Goal: Transaction & Acquisition: Obtain resource

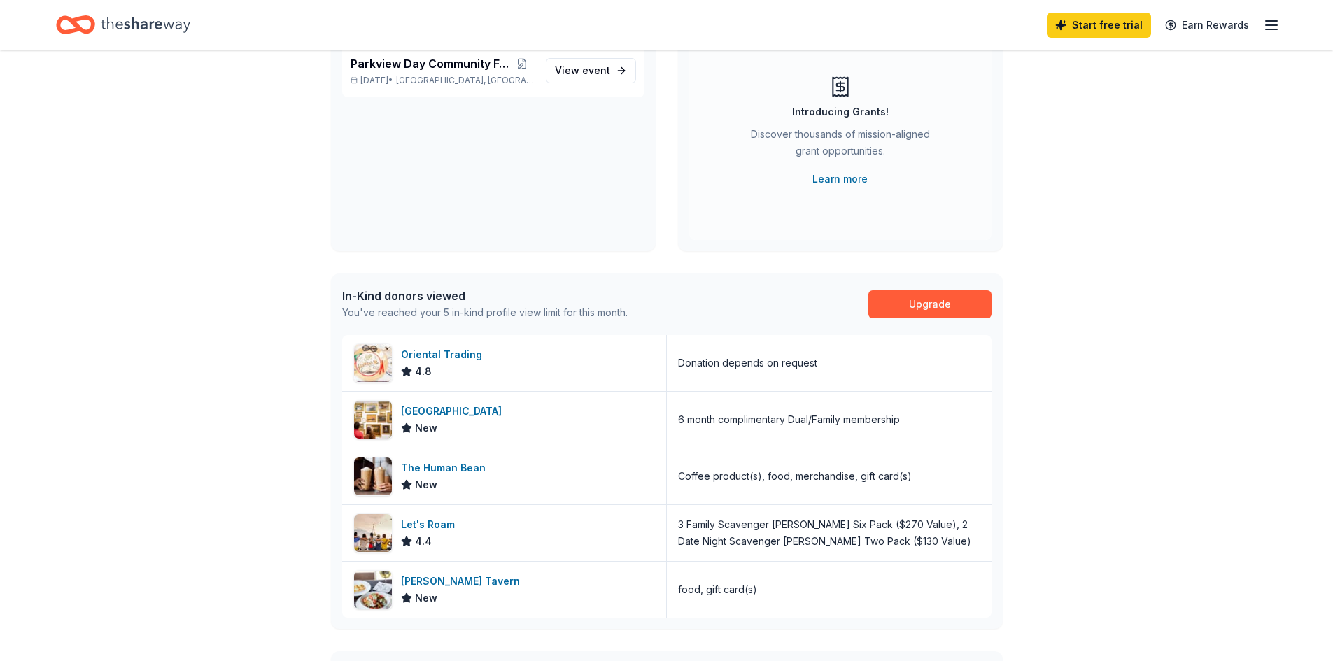
scroll to position [52, 0]
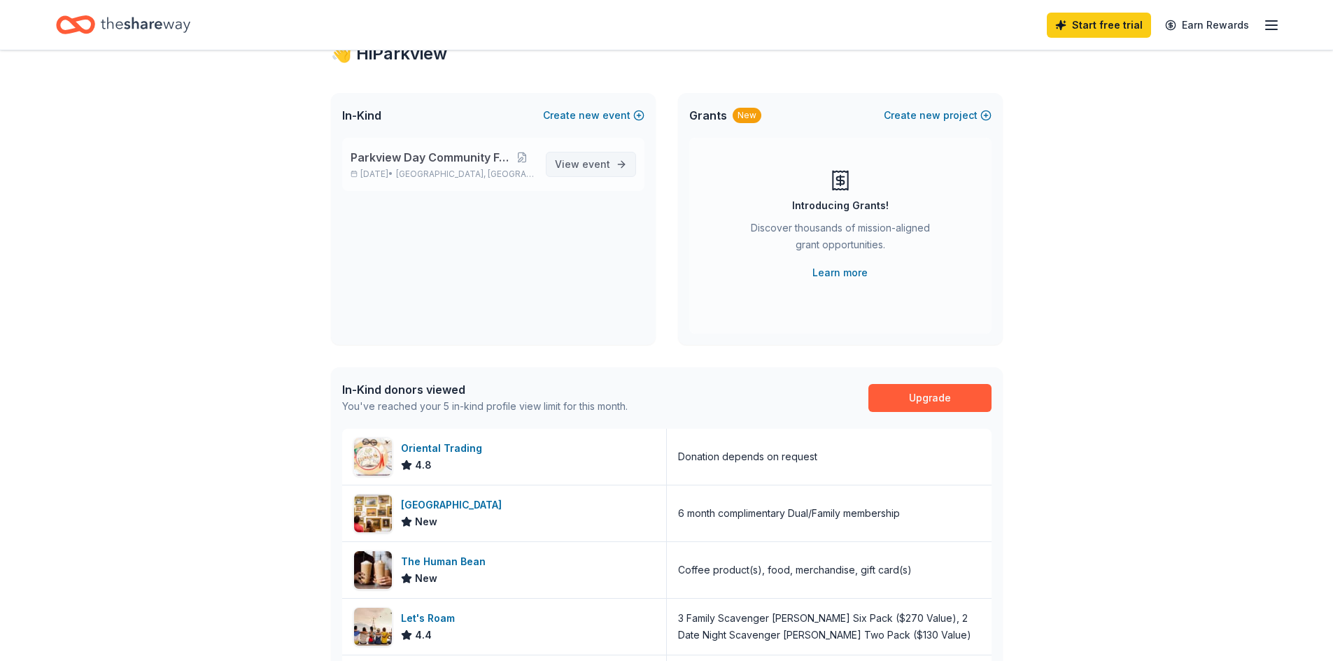
click at [586, 175] on link "View event" at bounding box center [591, 164] width 90 height 25
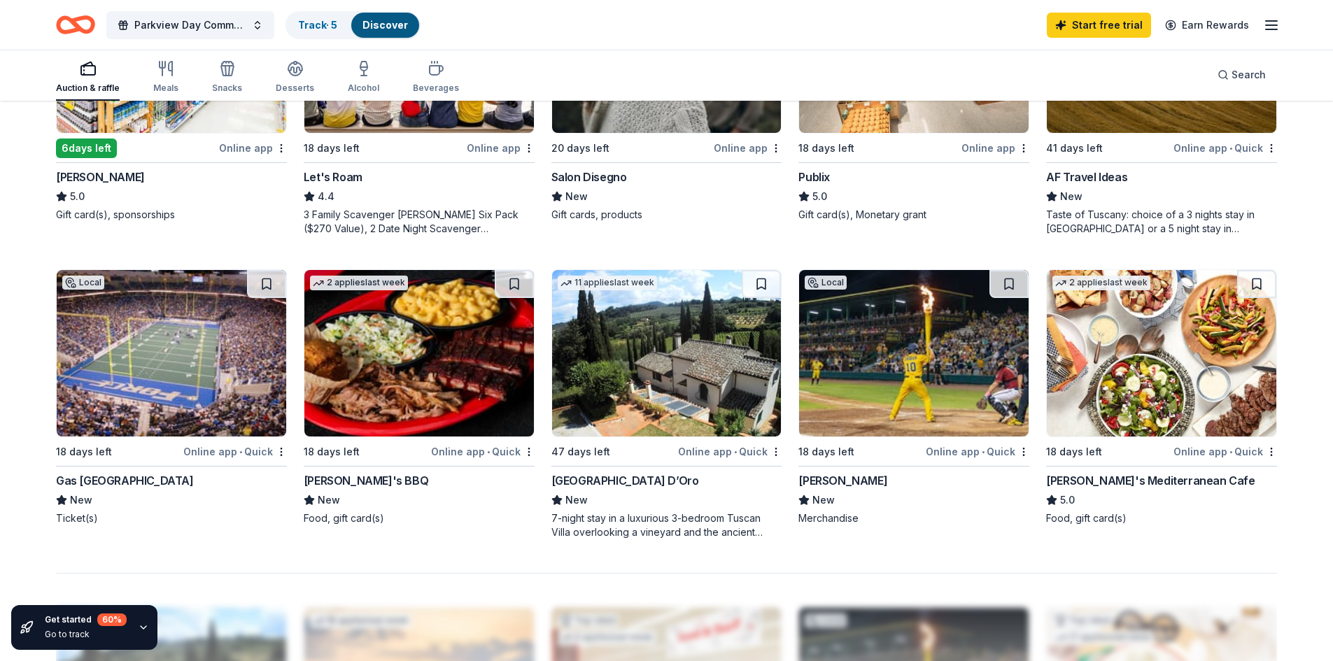
scroll to position [910, 0]
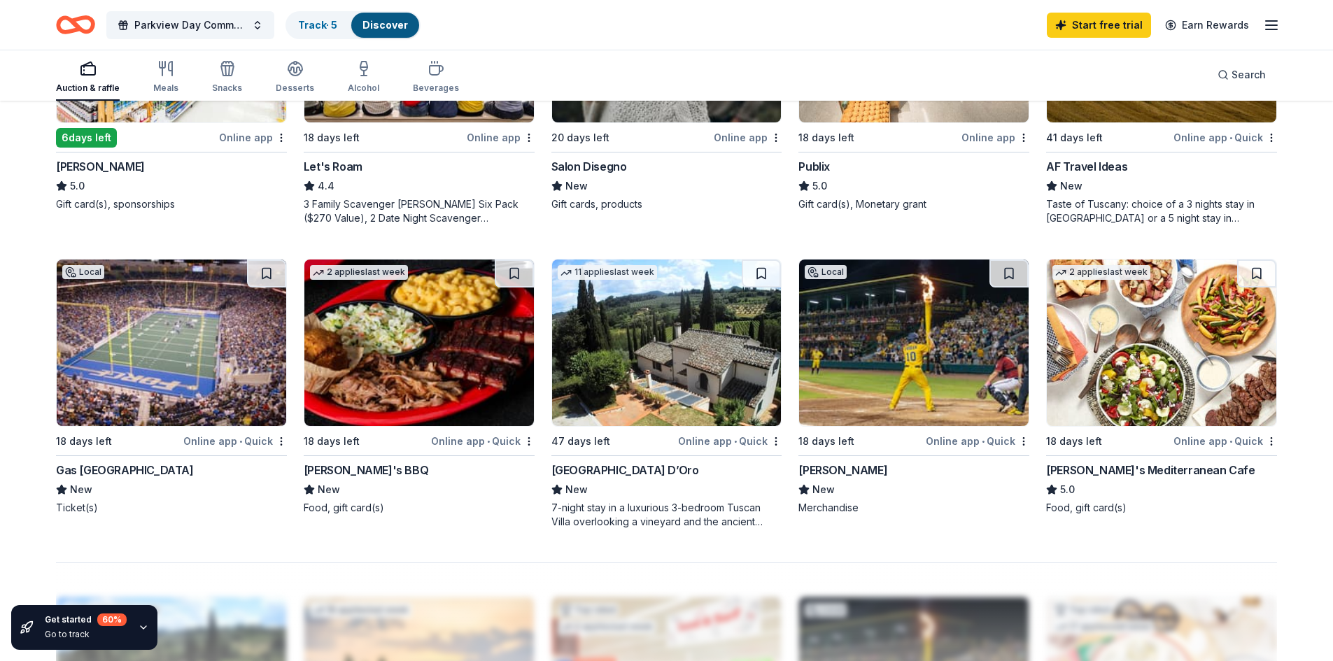
click at [1140, 360] on img at bounding box center [1162, 343] width 230 height 167
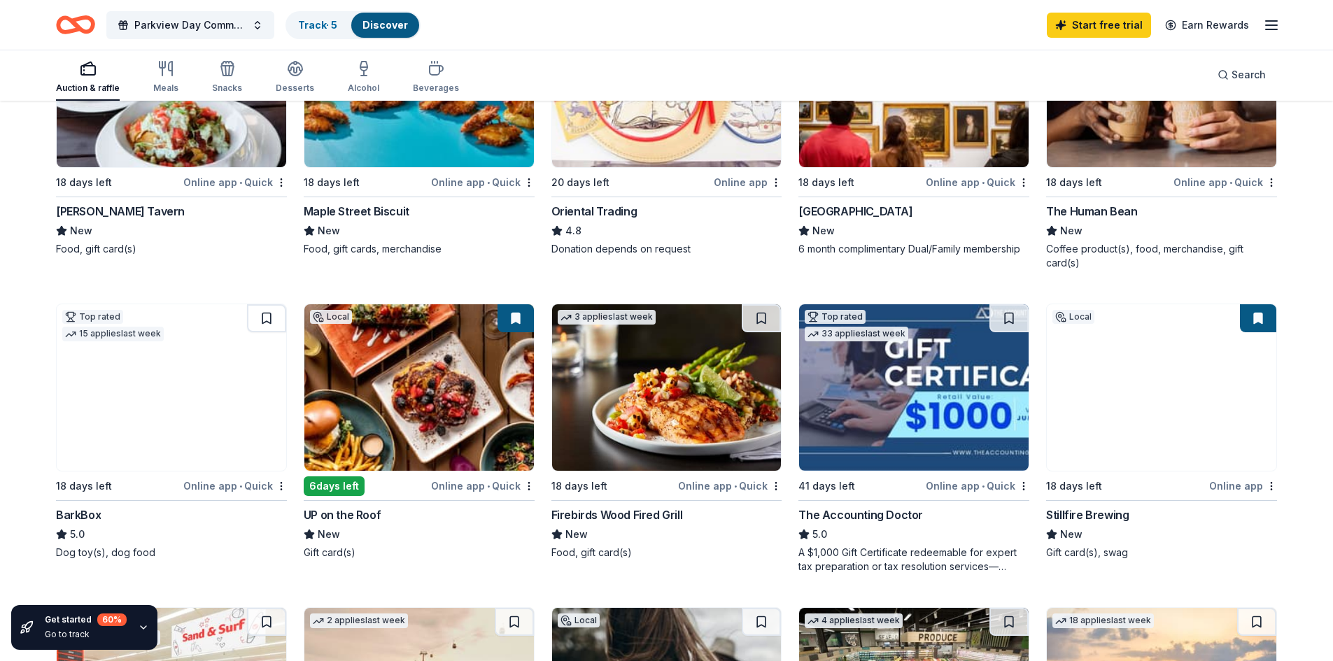
scroll to position [0, 0]
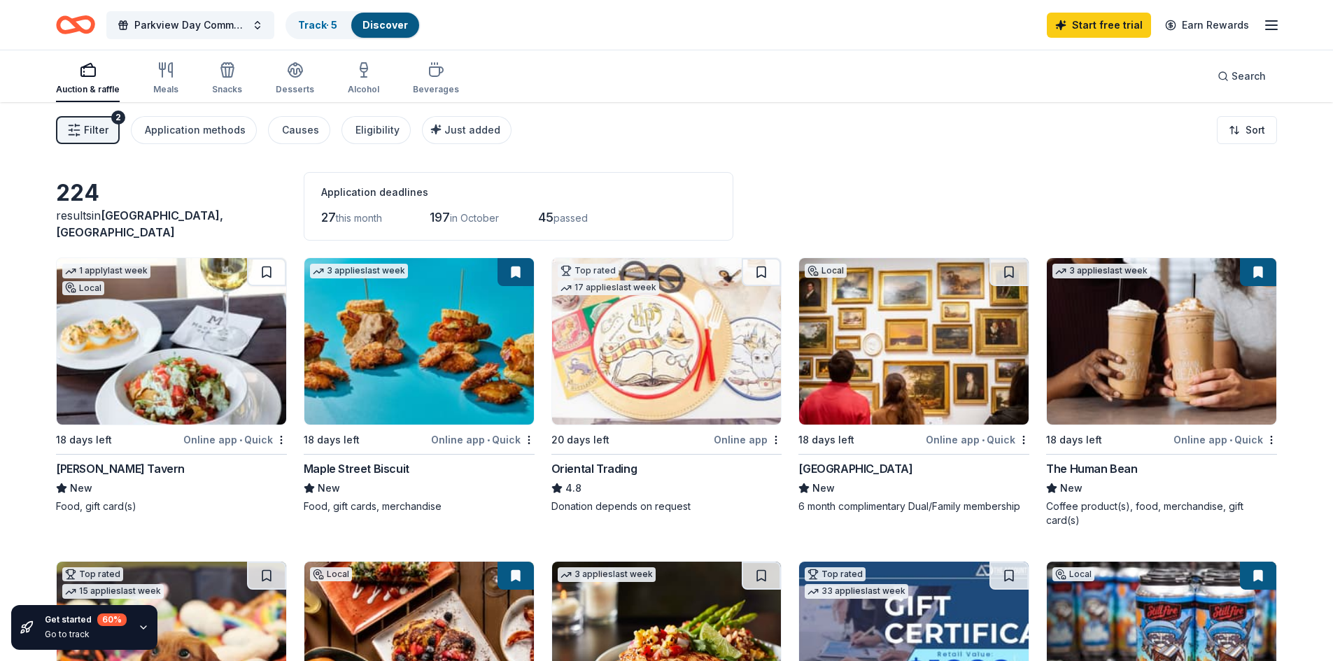
scroll to position [52, 0]
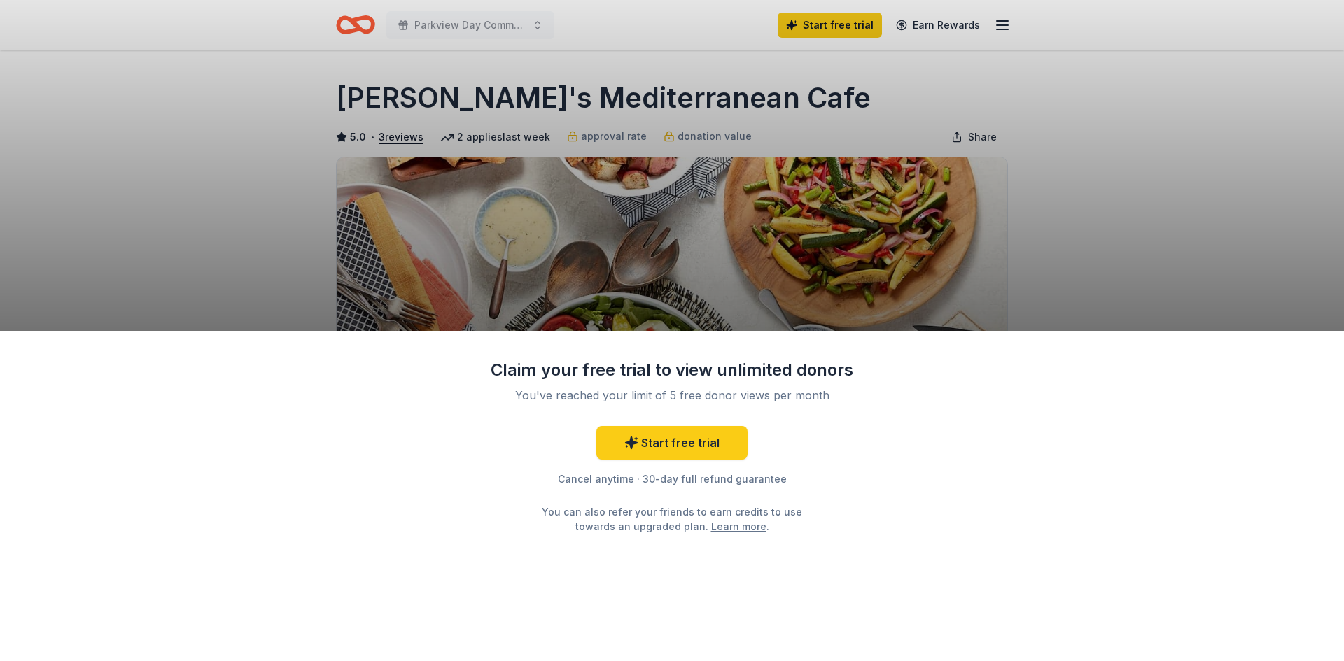
click at [1060, 267] on div "Claim your free trial to view unlimited donors You've reached your limit of 5 f…" at bounding box center [672, 330] width 1344 height 661
